Goal: Task Accomplishment & Management: Manage account settings

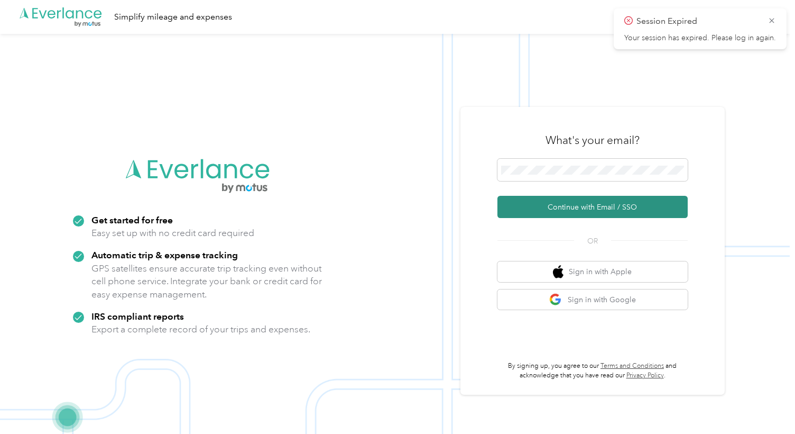
click at [560, 209] on button "Continue with Email / SSO" at bounding box center [592, 207] width 190 height 22
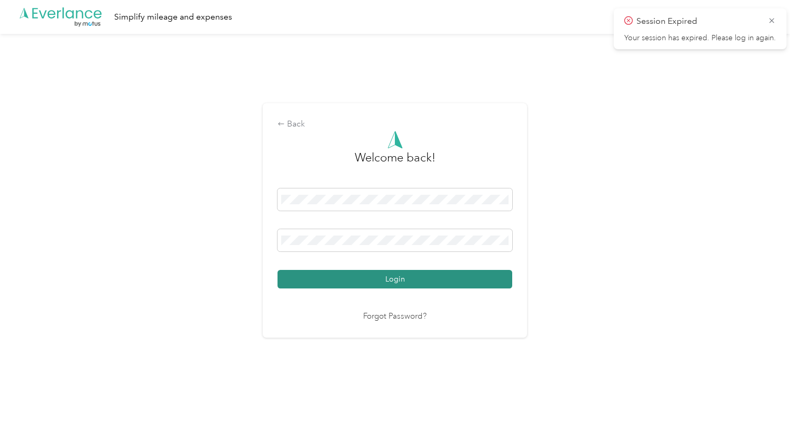
click at [350, 283] on button "Login" at bounding box center [395, 279] width 235 height 19
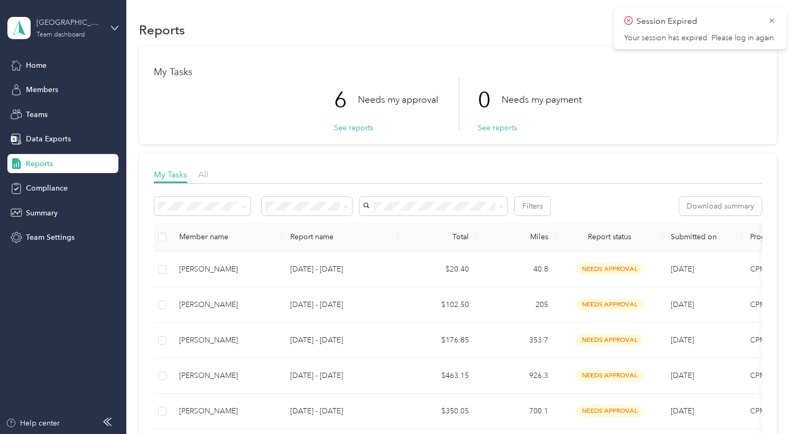
click at [52, 29] on div "South West Team dashboard" at bounding box center [69, 27] width 66 height 21
click at [51, 110] on div "Personal dashboard" at bounding box center [50, 110] width 67 height 11
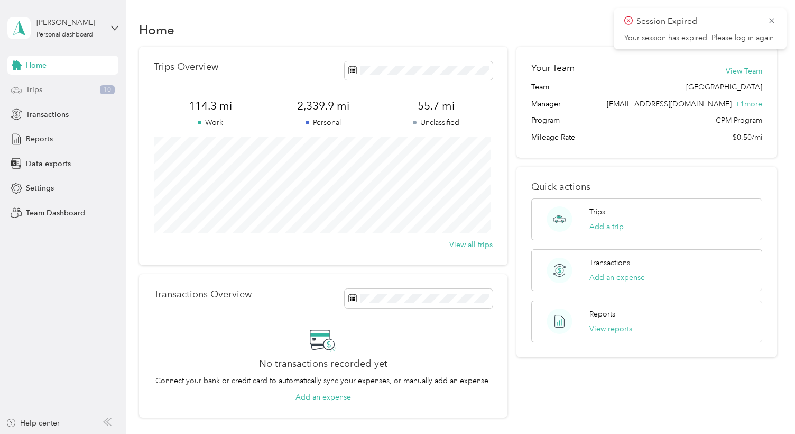
click at [36, 88] on span "Trips" at bounding box center [34, 89] width 16 height 11
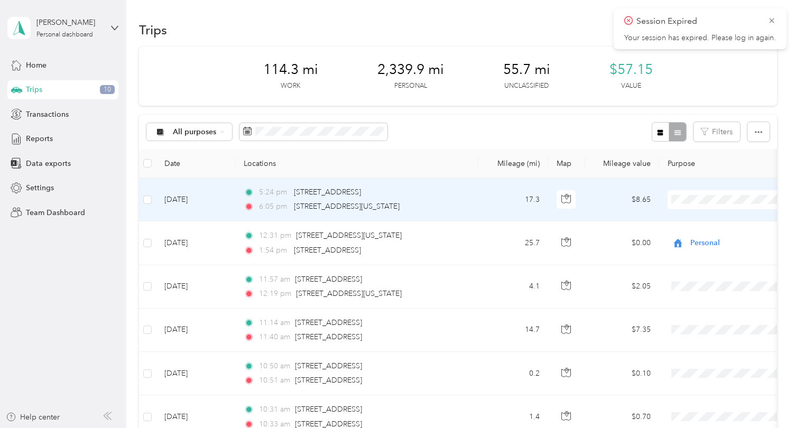
click at [718, 240] on li "Personal" at bounding box center [734, 237] width 141 height 19
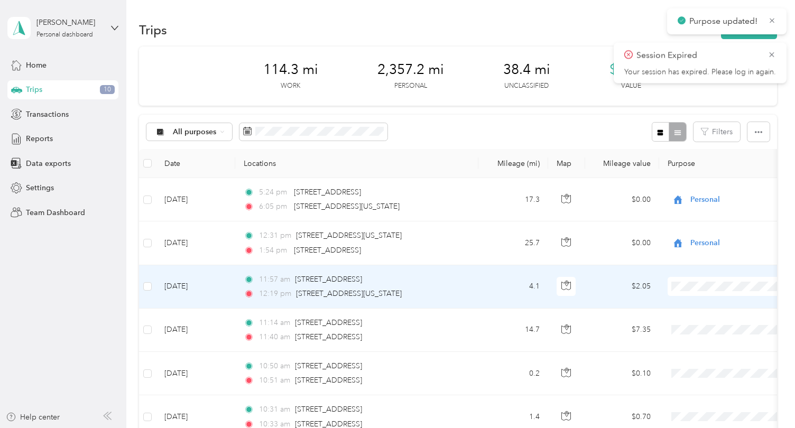
click at [694, 322] on span "Personal" at bounding box center [743, 324] width 107 height 11
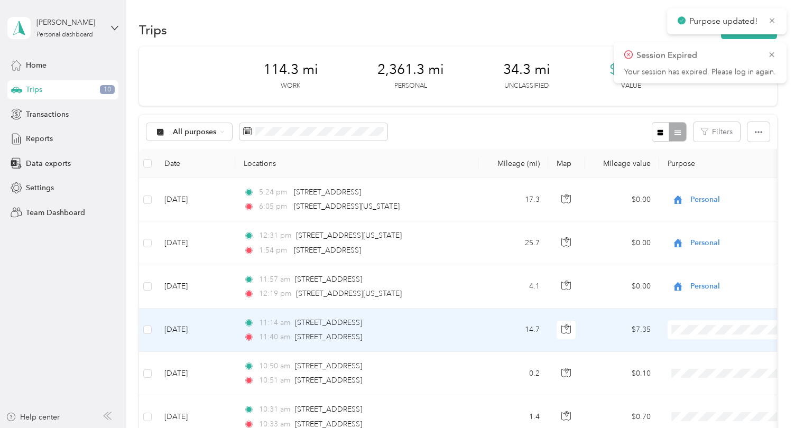
click at [690, 365] on span "Personal" at bounding box center [743, 367] width 107 height 11
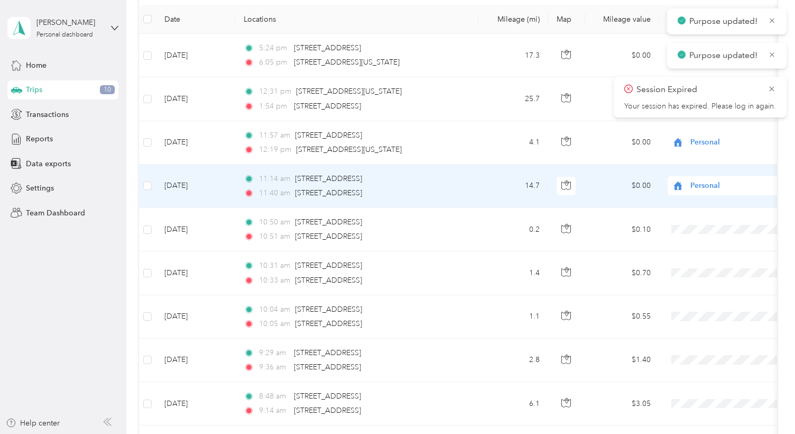
scroll to position [159, 0]
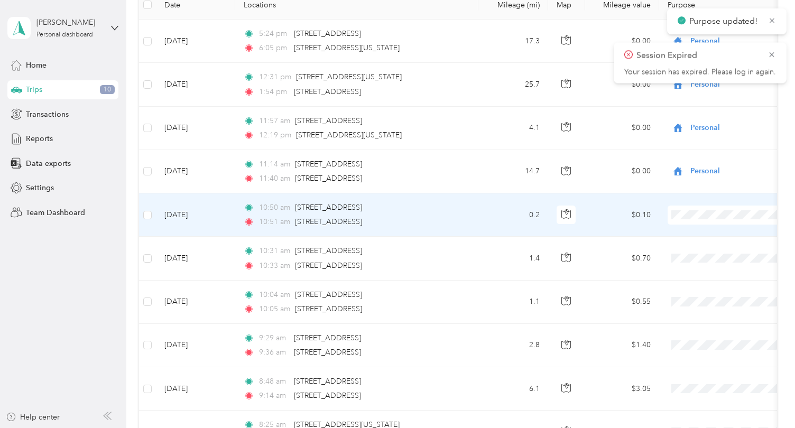
click at [700, 254] on li "Personal" at bounding box center [734, 252] width 141 height 19
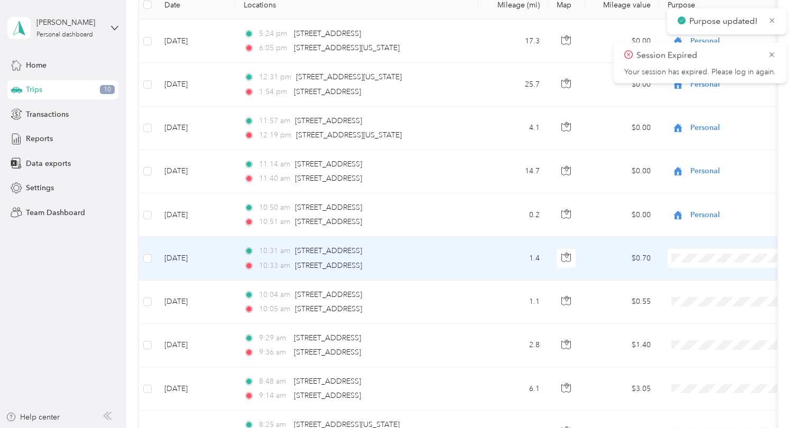
click at [700, 295] on span "Personal" at bounding box center [743, 295] width 107 height 11
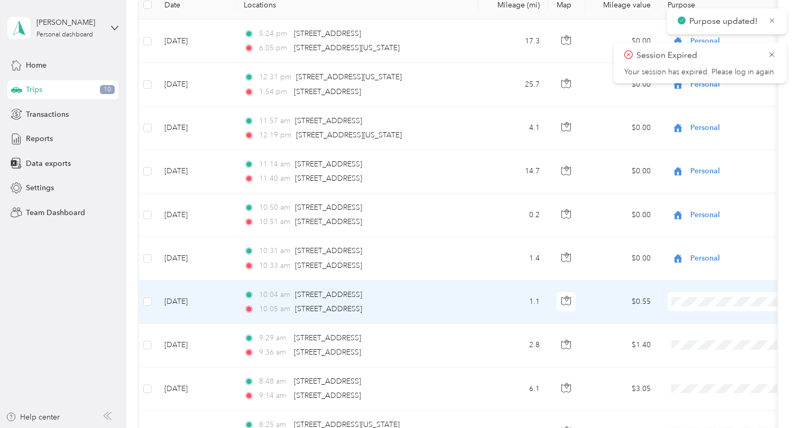
click at [704, 335] on span "Personal" at bounding box center [743, 339] width 107 height 11
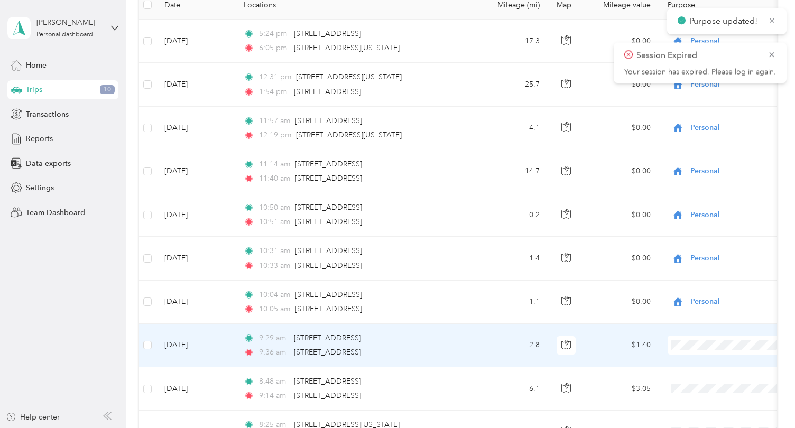
click at [703, 384] on span "Personal" at bounding box center [743, 382] width 107 height 11
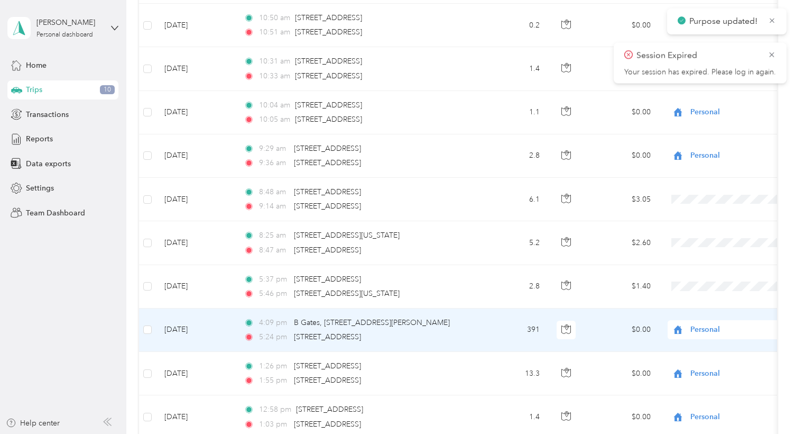
scroll to position [370, 0]
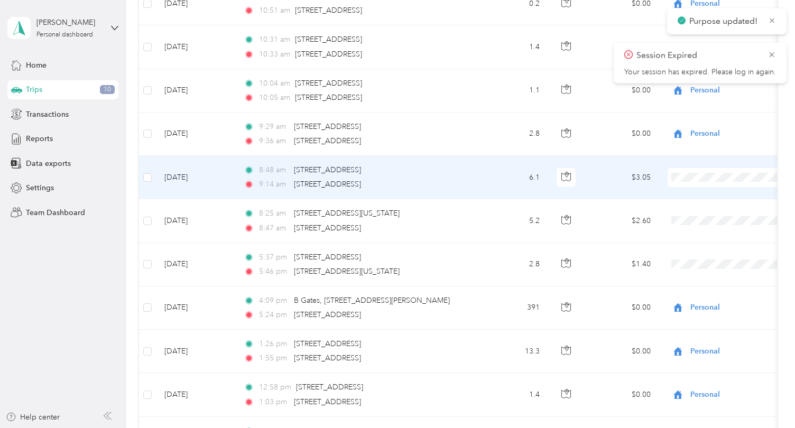
click at [704, 216] on span "Personal" at bounding box center [743, 214] width 107 height 11
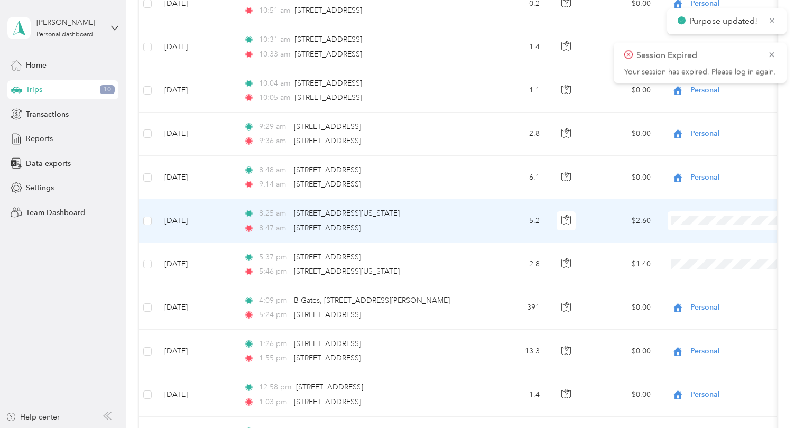
click at [702, 258] on span "Personal" at bounding box center [743, 257] width 107 height 11
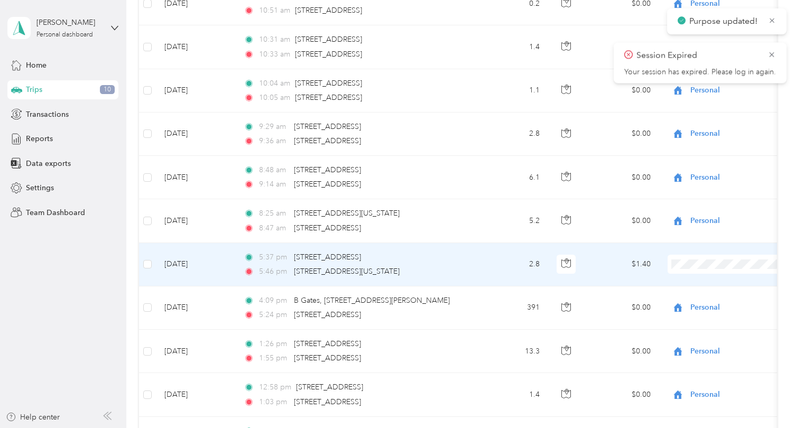
click at [702, 303] on span "Personal" at bounding box center [743, 301] width 107 height 11
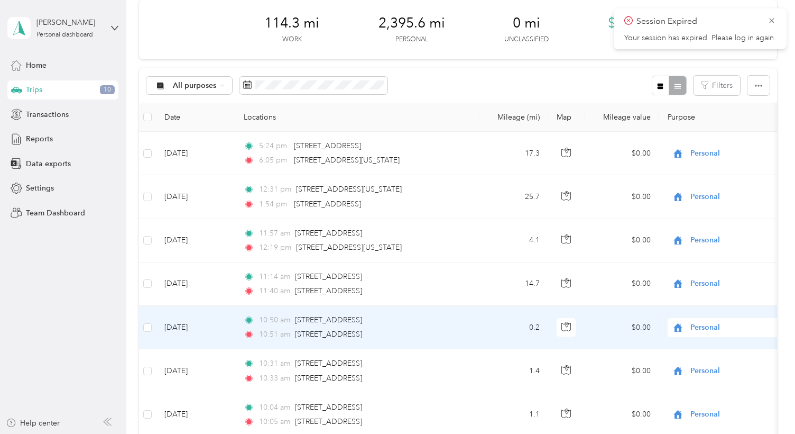
scroll to position [0, 0]
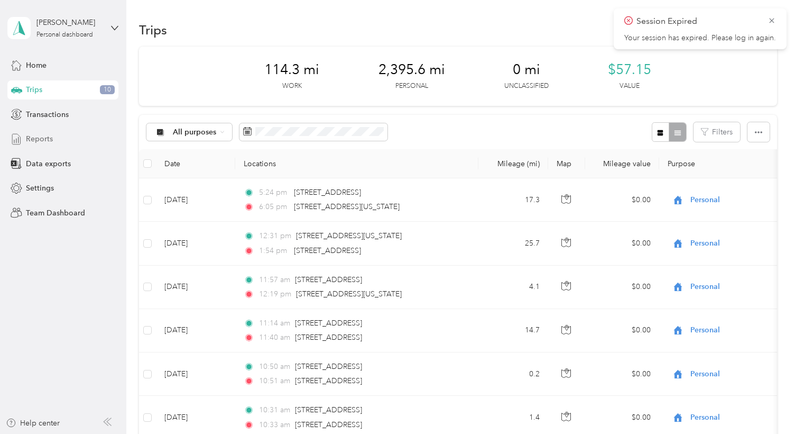
click at [44, 133] on span "Reports" at bounding box center [39, 138] width 27 height 11
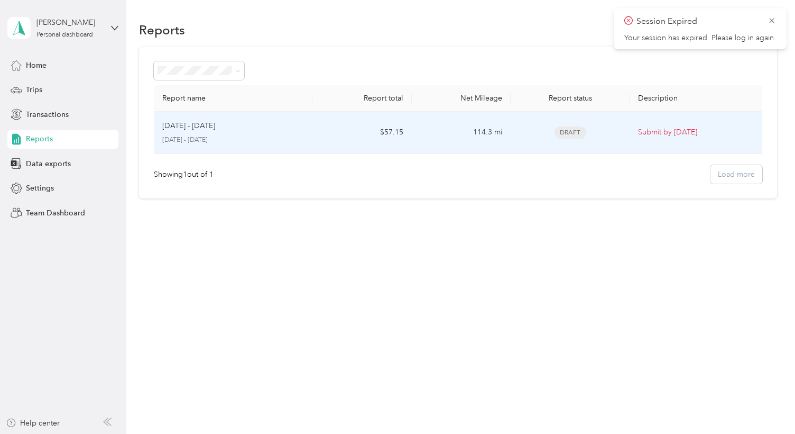
click at [566, 130] on span "Draft" at bounding box center [571, 132] width 32 height 12
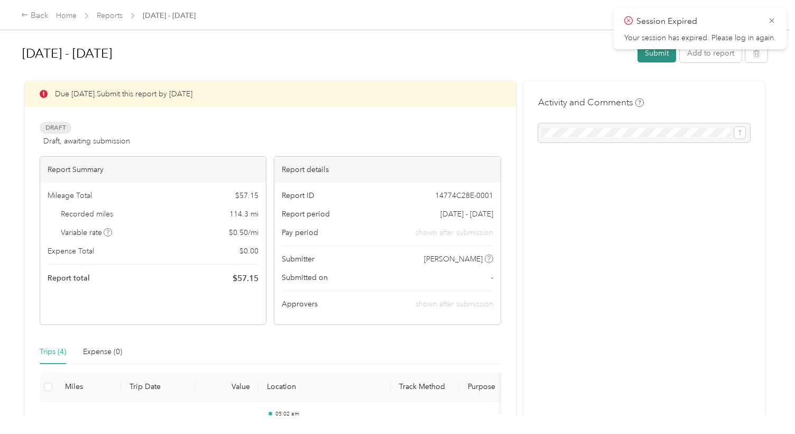
click at [651, 56] on button "Submit" at bounding box center [657, 53] width 39 height 19
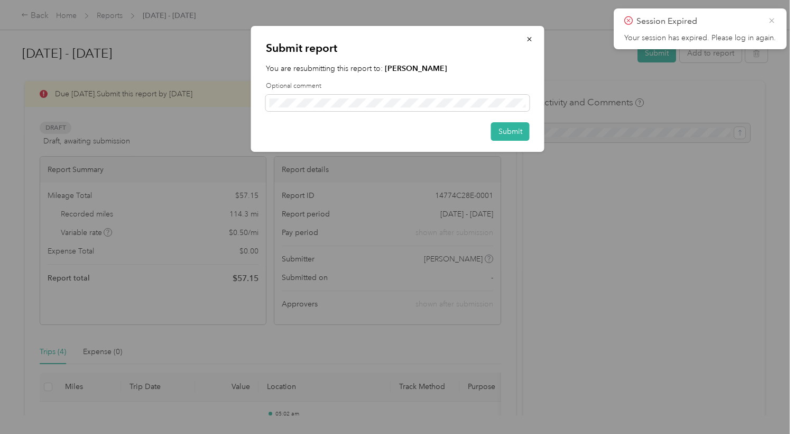
click at [772, 20] on icon at bounding box center [772, 21] width 8 height 10
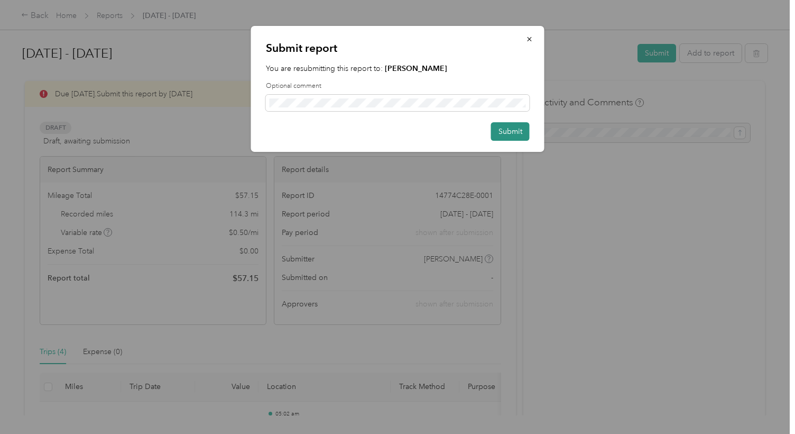
click at [505, 131] on button "Submit" at bounding box center [510, 131] width 39 height 19
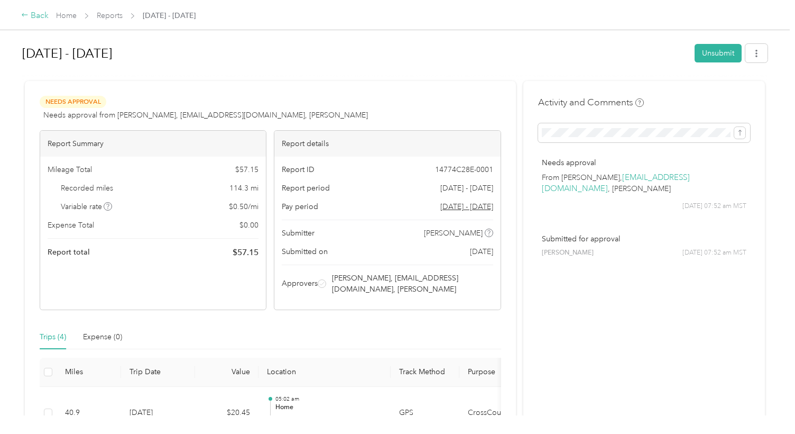
click at [39, 14] on div "Back" at bounding box center [34, 16] width 27 height 13
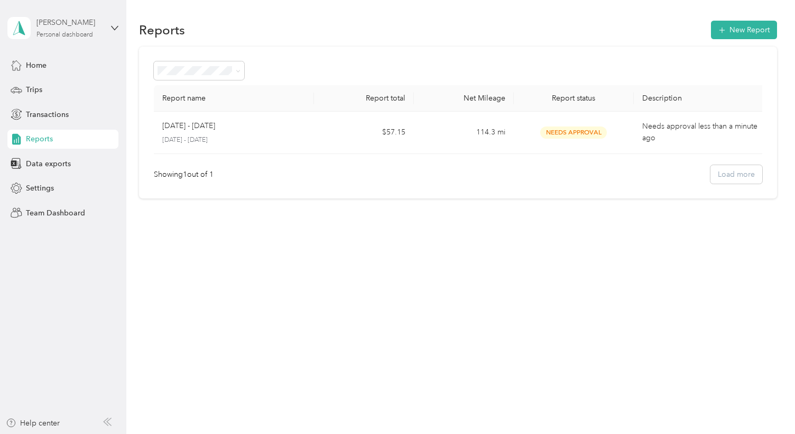
click at [57, 34] on div "Personal dashboard" at bounding box center [64, 35] width 57 height 6
click at [51, 84] on div "Team dashboard" at bounding box center [45, 86] width 57 height 11
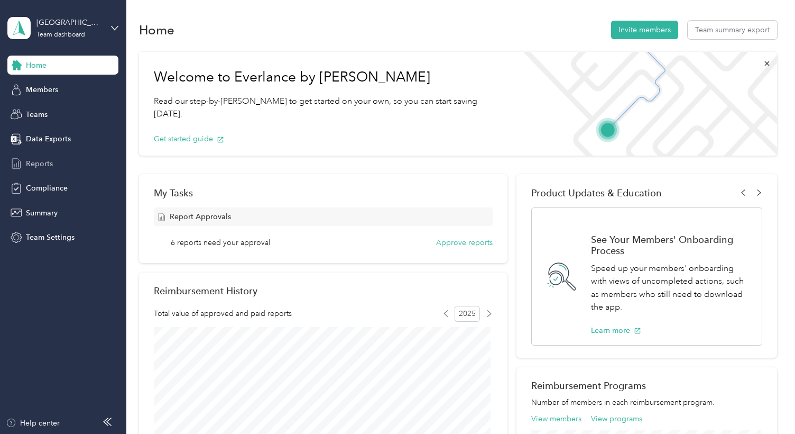
click at [43, 159] on span "Reports" at bounding box center [39, 163] width 27 height 11
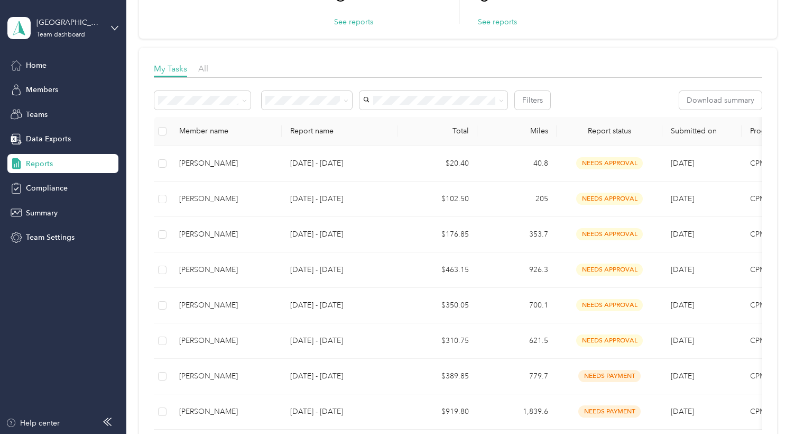
scroll to position [159, 0]
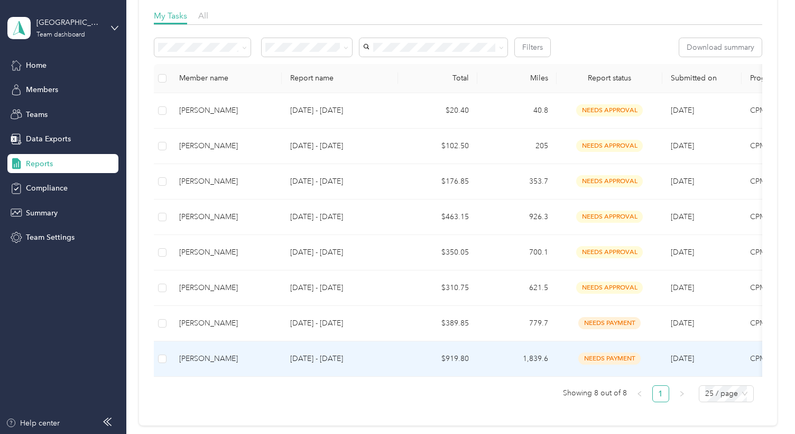
click at [584, 356] on span "needs payment" at bounding box center [609, 358] width 62 height 12
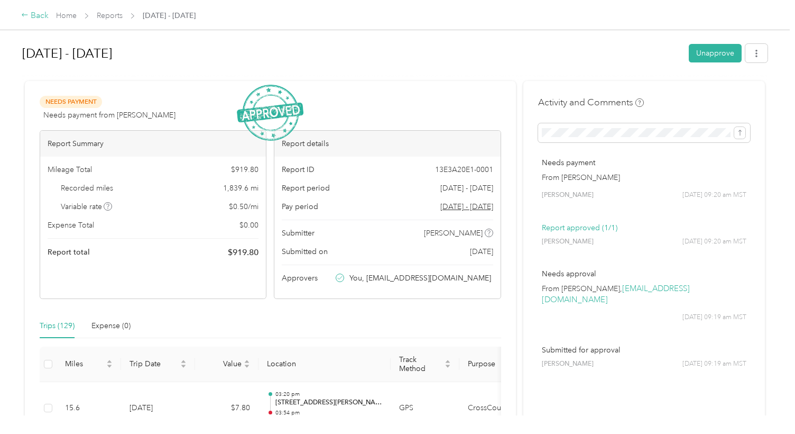
click at [36, 15] on div "Back" at bounding box center [34, 16] width 27 height 13
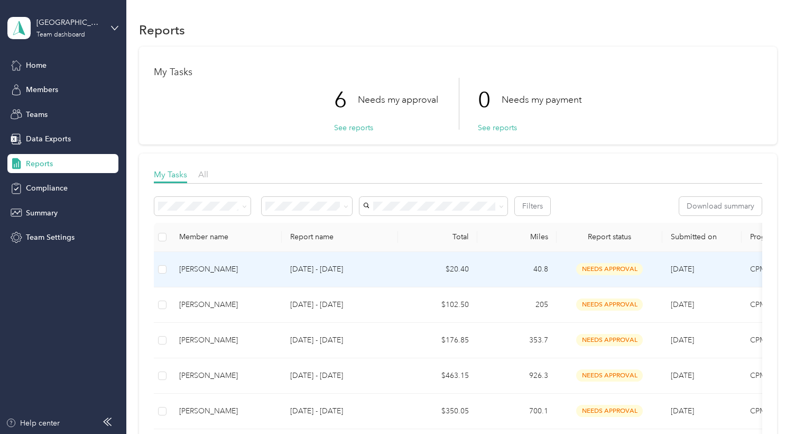
click at [190, 266] on div "[PERSON_NAME]" at bounding box center [226, 269] width 94 height 12
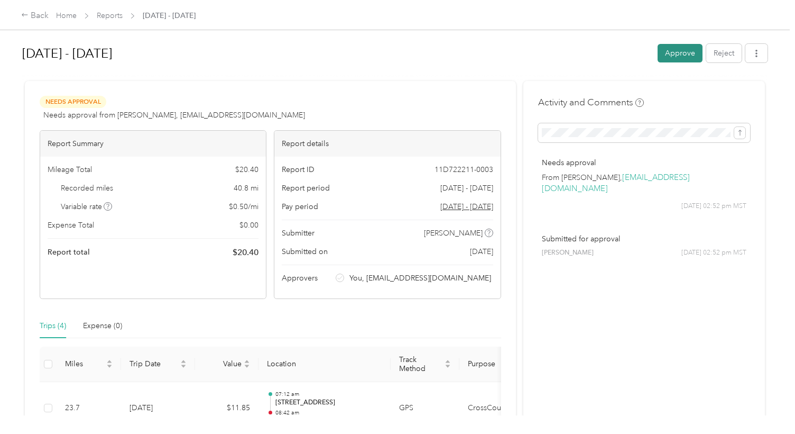
click at [680, 53] on button "Approve" at bounding box center [680, 53] width 45 height 19
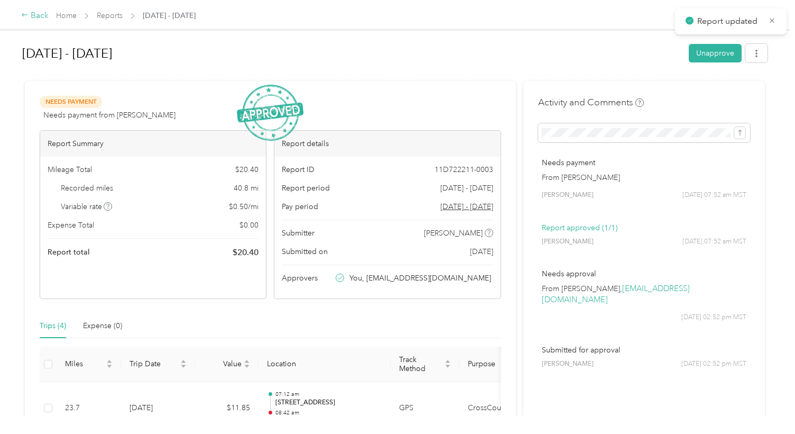
click at [34, 13] on div "Back" at bounding box center [34, 16] width 27 height 13
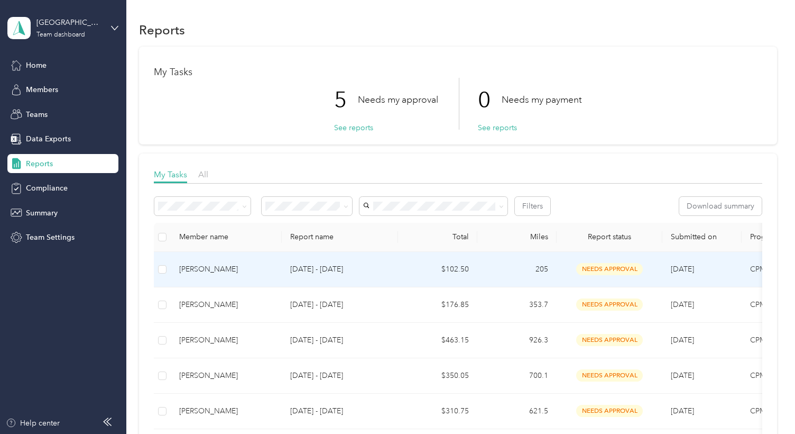
click at [192, 268] on div "[PERSON_NAME]" at bounding box center [226, 269] width 94 height 12
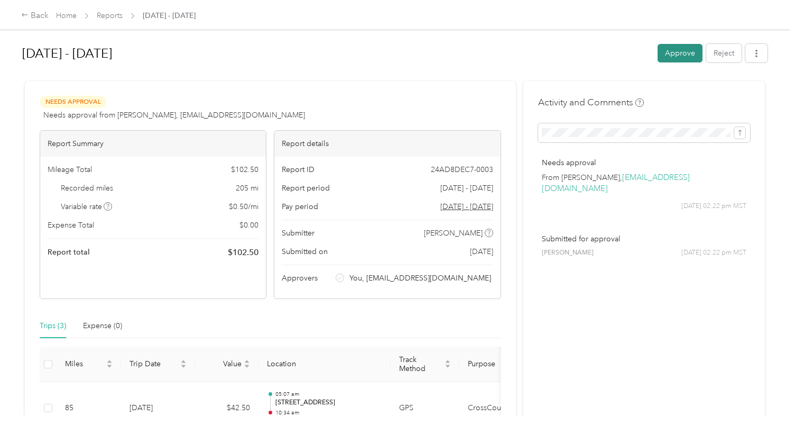
click at [679, 52] on button "Approve" at bounding box center [680, 53] width 45 height 19
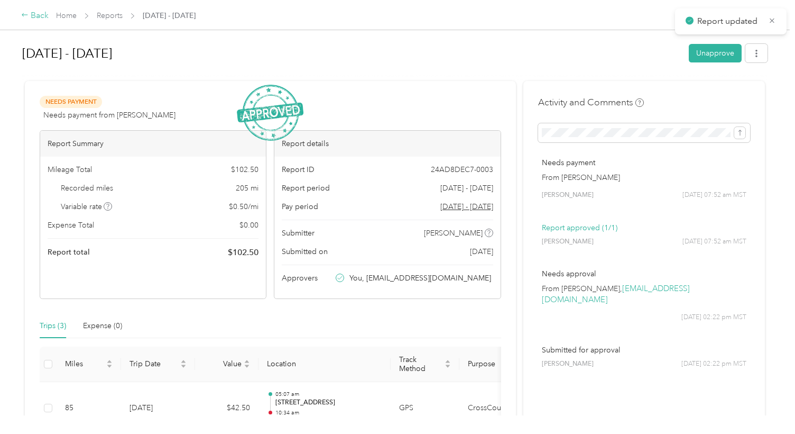
click at [33, 15] on div "Back" at bounding box center [34, 16] width 27 height 13
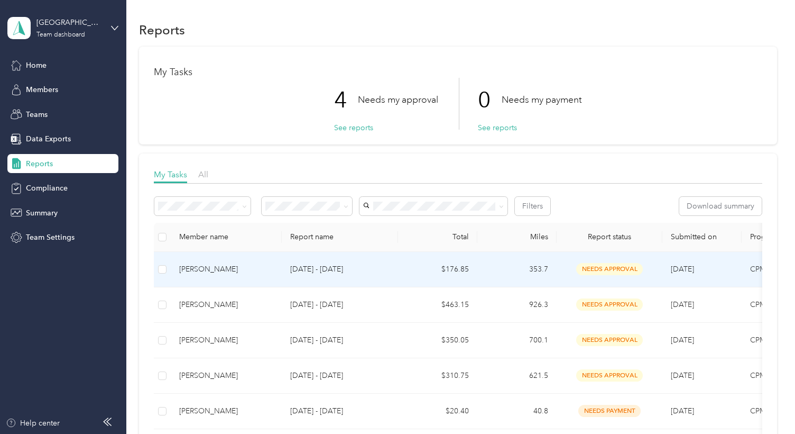
click at [201, 270] on div "[PERSON_NAME]" at bounding box center [226, 269] width 94 height 12
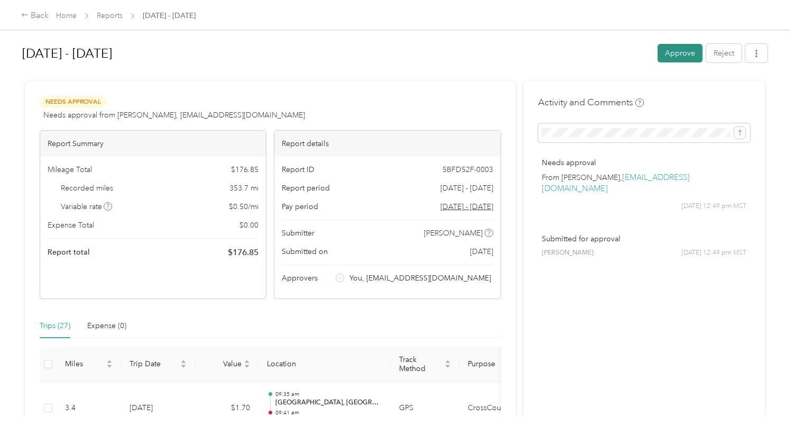
click at [672, 54] on button "Approve" at bounding box center [680, 53] width 45 height 19
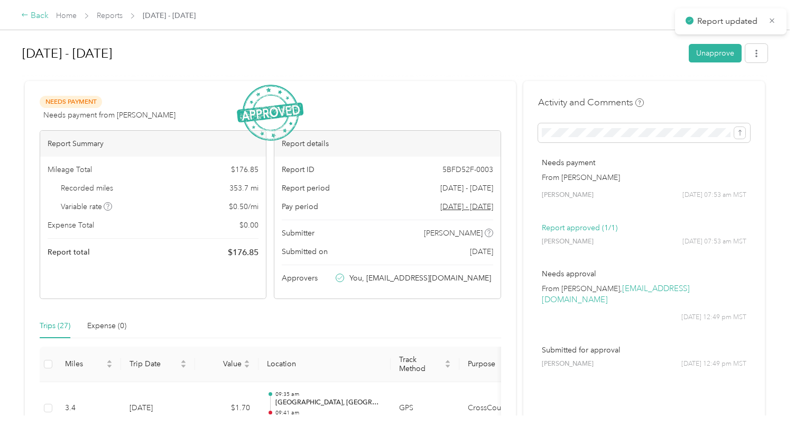
click at [36, 14] on div "Back" at bounding box center [34, 16] width 27 height 13
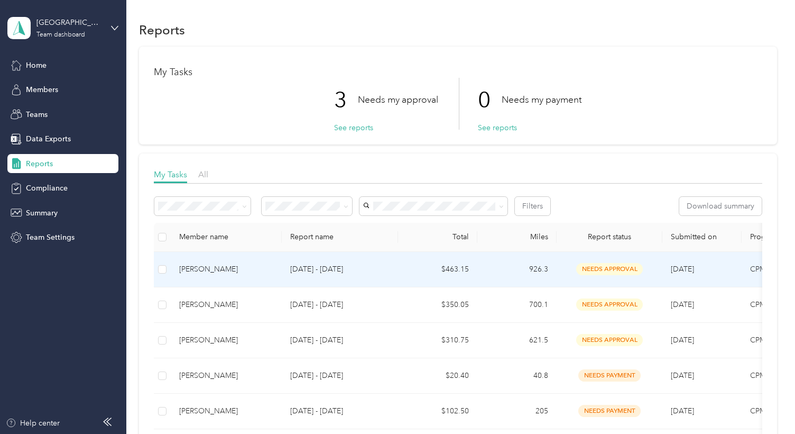
click at [189, 267] on div "[PERSON_NAME]" at bounding box center [226, 269] width 94 height 12
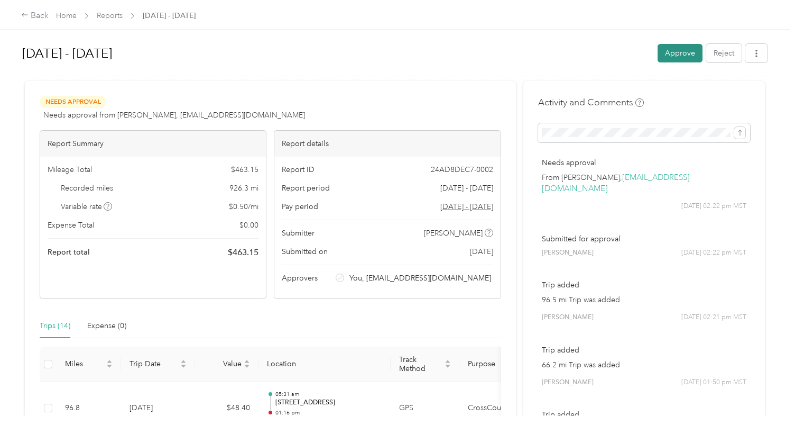
click at [666, 48] on button "Approve" at bounding box center [680, 53] width 45 height 19
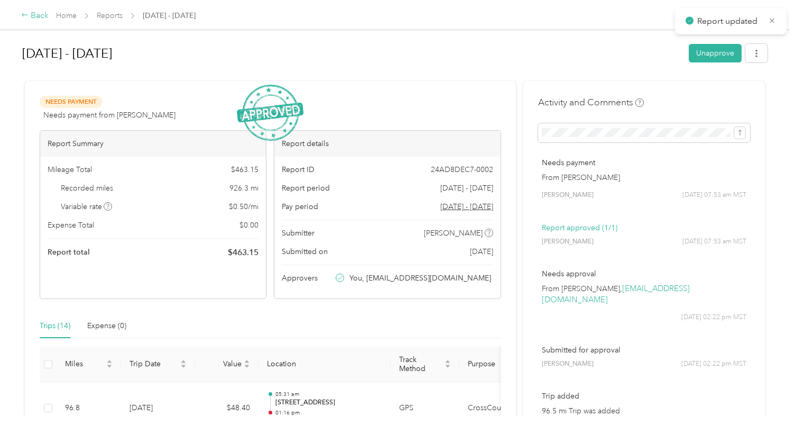
click at [39, 14] on div "Back" at bounding box center [34, 16] width 27 height 13
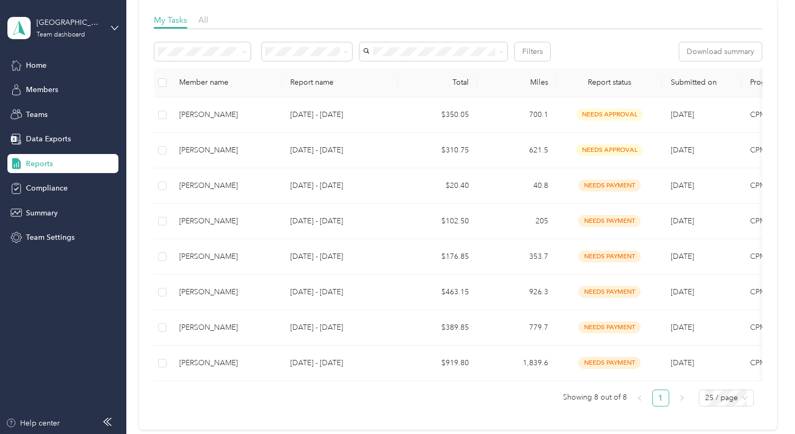
scroll to position [106, 0]
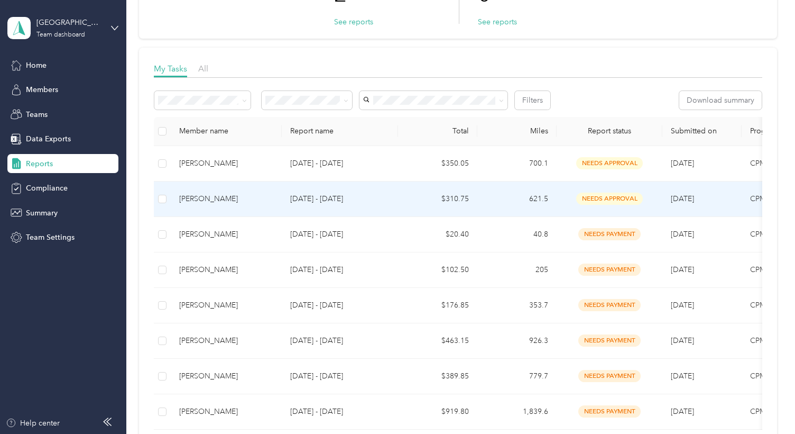
click at [196, 196] on div "[PERSON_NAME]" at bounding box center [226, 199] width 94 height 12
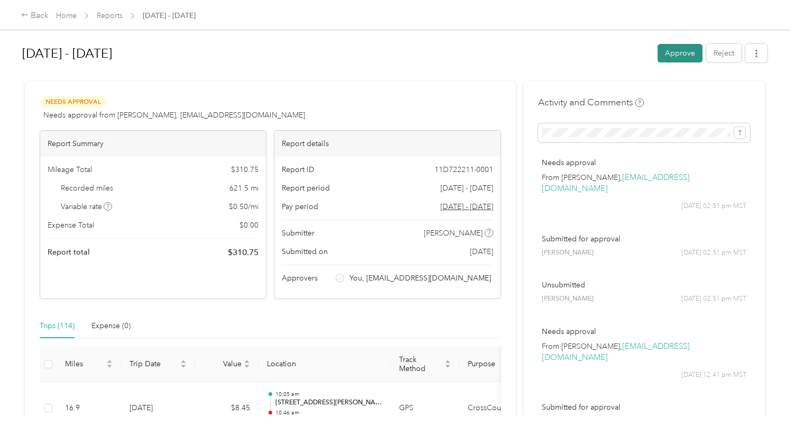
click at [679, 56] on button "Approve" at bounding box center [680, 53] width 45 height 19
click at [32, 13] on div "Back" at bounding box center [34, 16] width 27 height 13
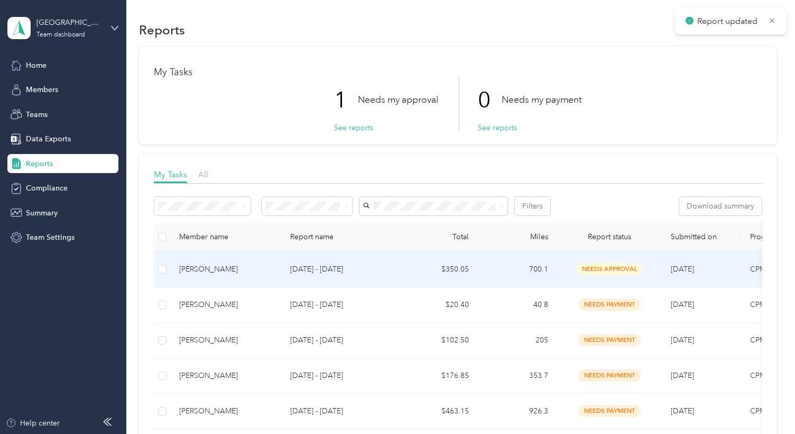
click at [191, 271] on div "[PERSON_NAME]" at bounding box center [226, 269] width 94 height 12
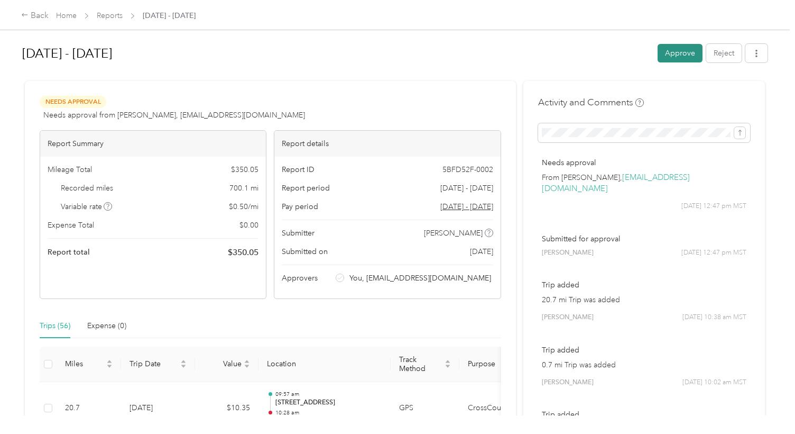
click at [676, 52] on button "Approve" at bounding box center [680, 53] width 45 height 19
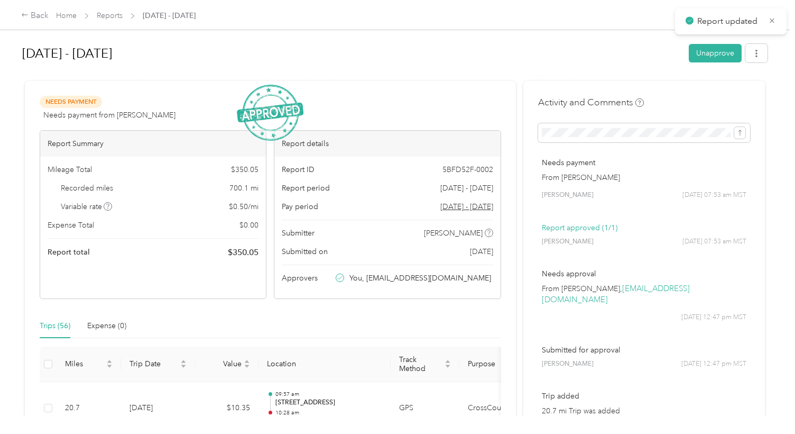
click at [49, 12] on div "Back Home Reports [DATE] - [DATE]" at bounding box center [108, 16] width 174 height 13
click at [36, 14] on div "Back" at bounding box center [34, 16] width 27 height 13
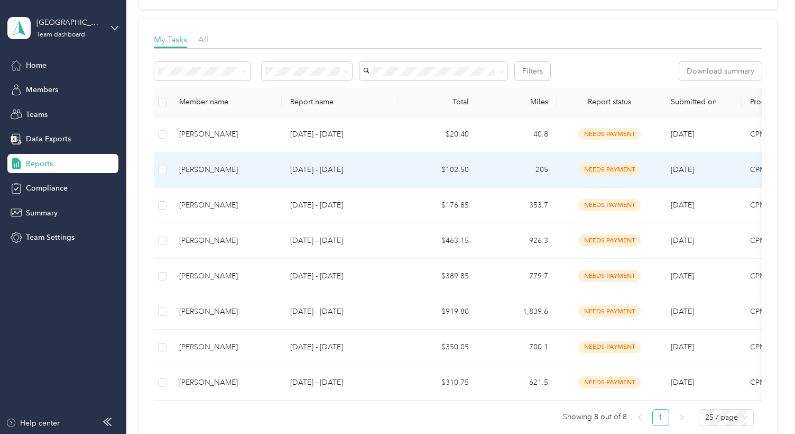
scroll to position [159, 0]
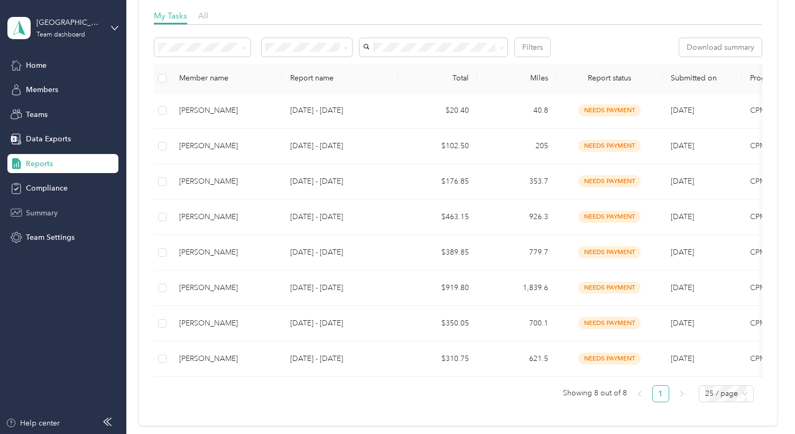
click at [30, 209] on span "Summary" at bounding box center [42, 212] width 32 height 11
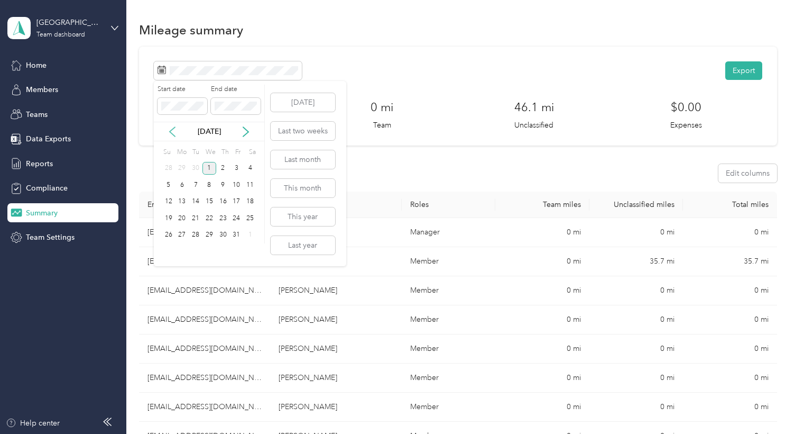
click at [171, 130] on icon at bounding box center [172, 132] width 5 height 10
click at [180, 166] on div "1" at bounding box center [183, 168] width 14 height 13
click at [196, 233] on div "30" at bounding box center [196, 234] width 14 height 13
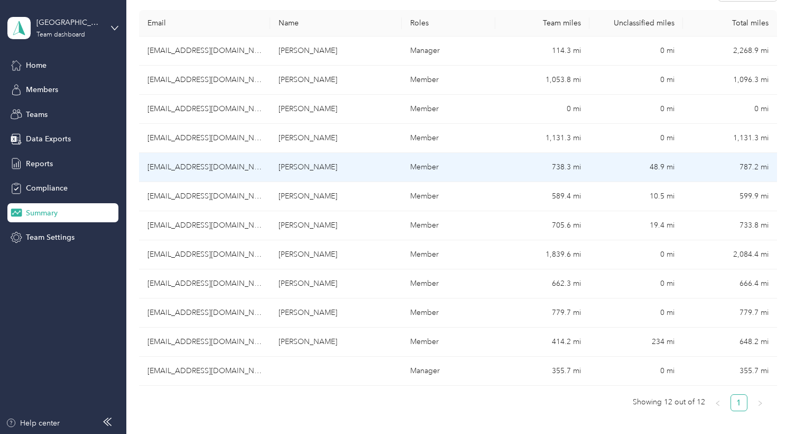
scroll to position [159, 0]
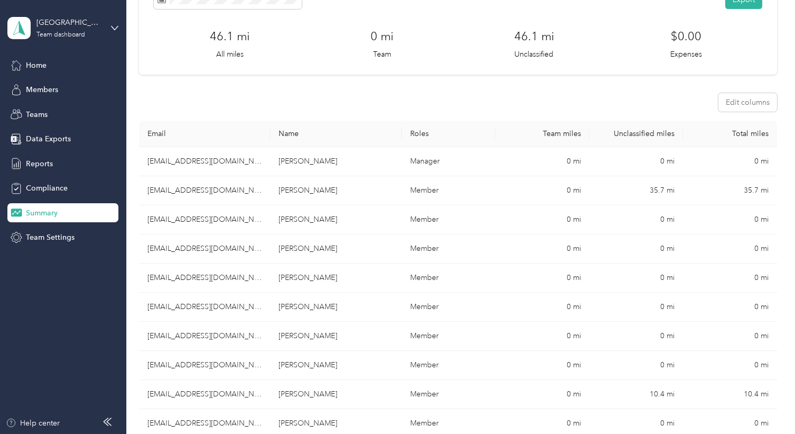
scroll to position [53, 0]
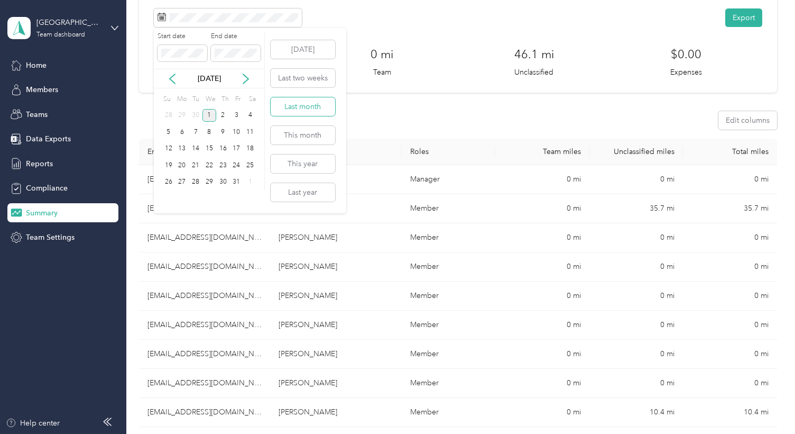
click at [300, 108] on button "Last month" at bounding box center [303, 106] width 64 height 19
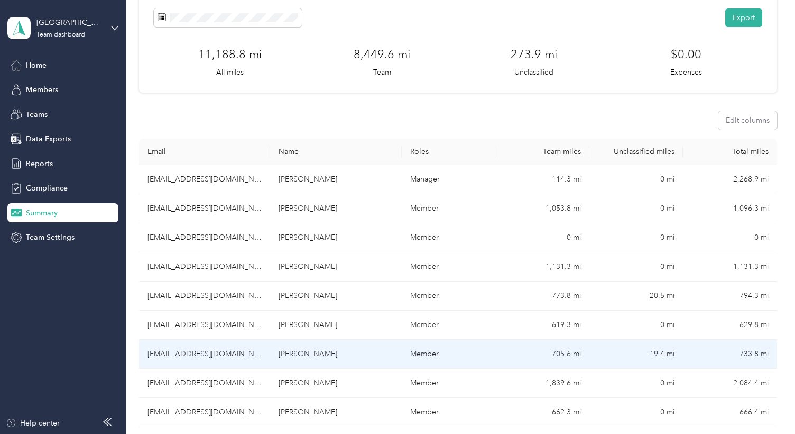
scroll to position [0, 0]
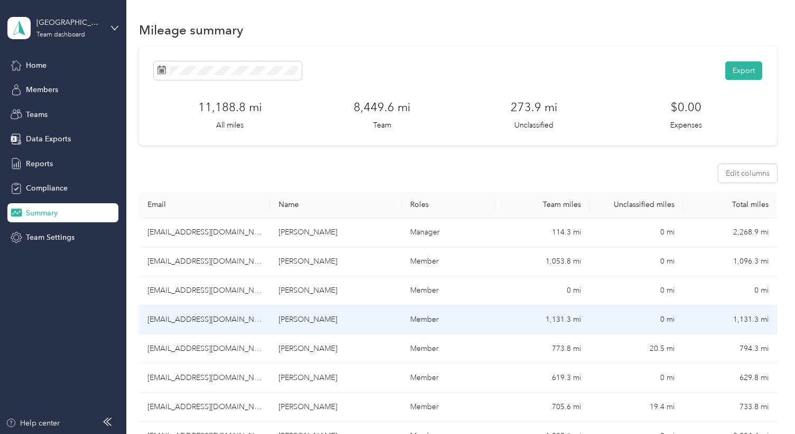
click at [453, 325] on td "Member" at bounding box center [449, 319] width 94 height 29
